Goal: Go to known website: Access a specific website the user already knows

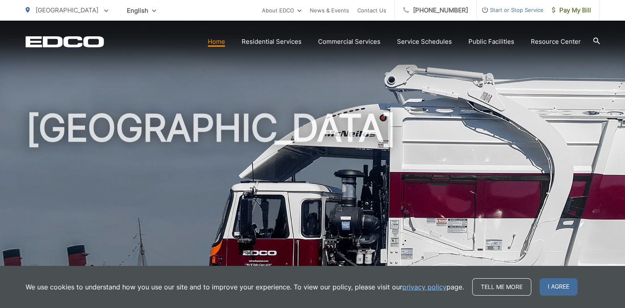
click at [63, 15] on p "[GEOGRAPHIC_DATA]" at bounding box center [67, 10] width 83 height 10
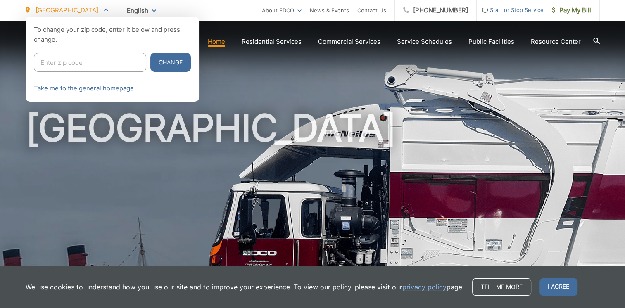
click at [68, 59] on input "Enter zip code" at bounding box center [90, 62] width 112 height 19
type input "92021"
click at [152, 62] on button "Change" at bounding box center [170, 62] width 40 height 19
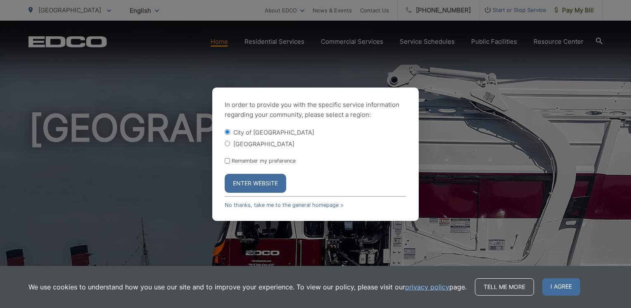
click at [226, 143] on input "[GEOGRAPHIC_DATA]" at bounding box center [227, 143] width 5 height 5
radio input "true"
click at [258, 183] on button "Enter Website" at bounding box center [256, 183] width 62 height 19
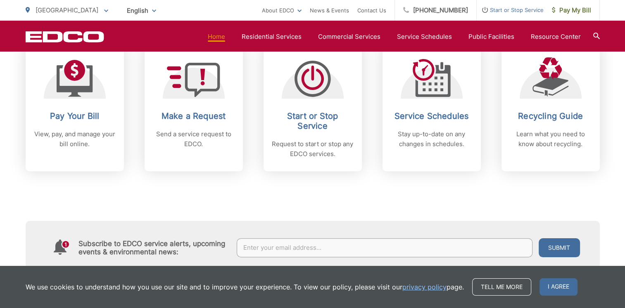
scroll to position [372, 0]
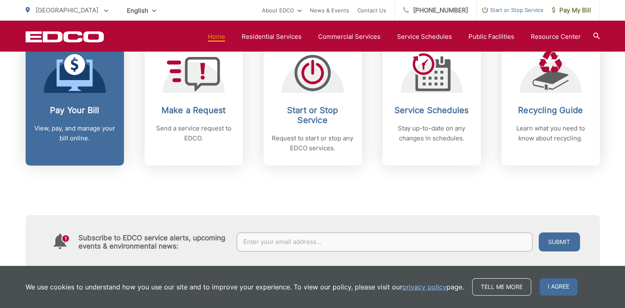
click at [78, 91] on icon at bounding box center [75, 72] width 36 height 37
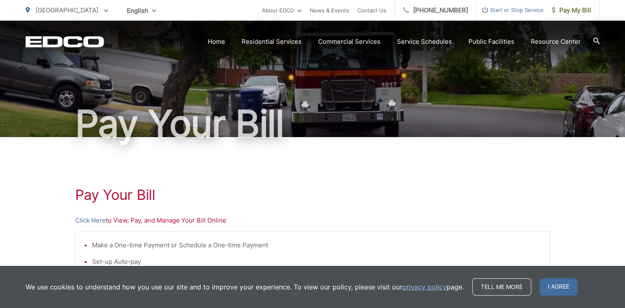
scroll to position [124, 0]
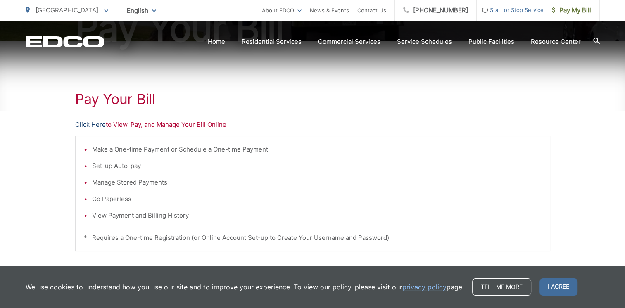
click at [95, 124] on link "Click Here" at bounding box center [90, 125] width 31 height 10
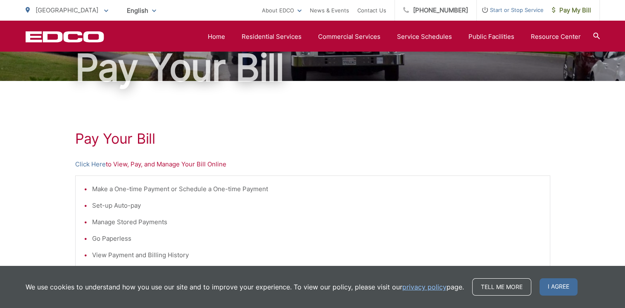
scroll to position [72, 0]
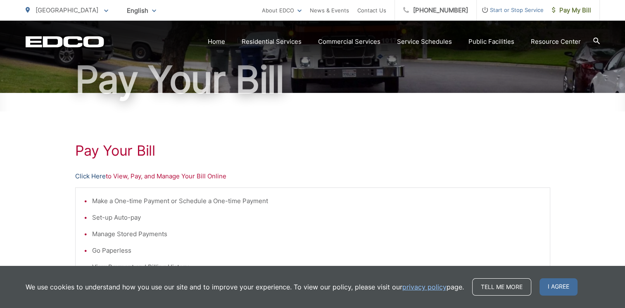
click at [90, 177] on link "Click Here" at bounding box center [90, 176] width 31 height 10
